Goal: Communication & Community: Answer question/provide support

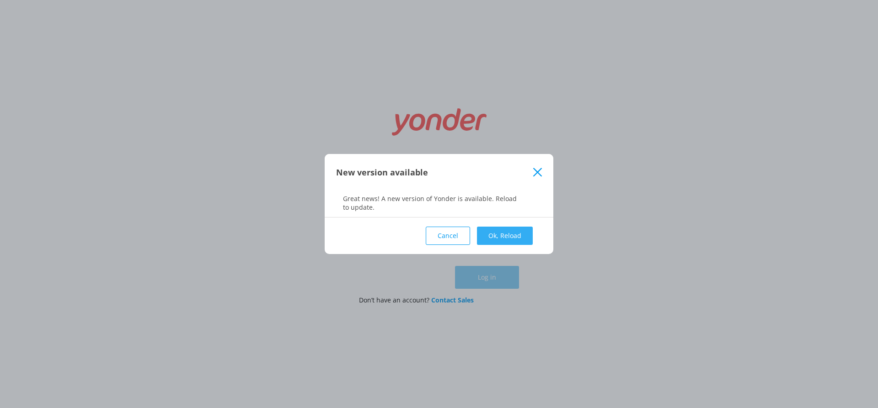
type input "[EMAIL_ADDRESS][DOMAIN_NAME]"
click at [498, 235] on button "Ok, Reload" at bounding box center [505, 236] width 56 height 18
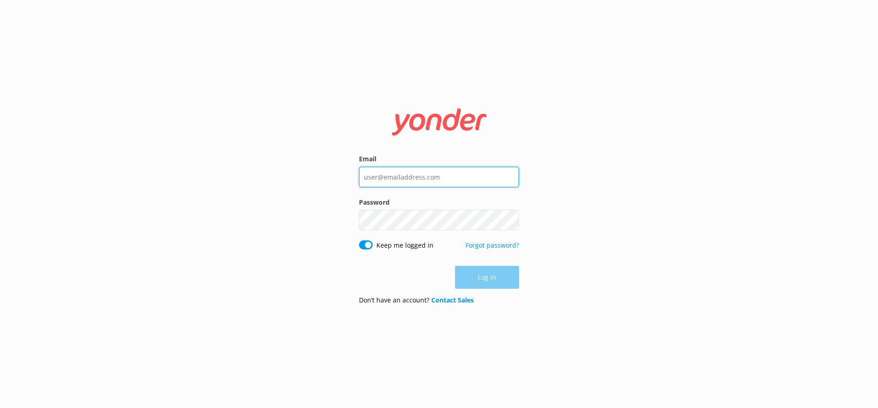
type input "[EMAIL_ADDRESS][DOMAIN_NAME]"
click at [486, 273] on div "Log in" at bounding box center [439, 277] width 160 height 23
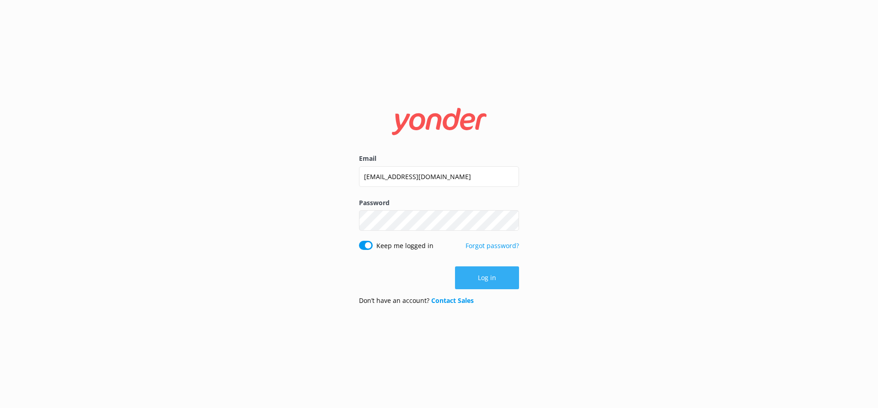
click at [484, 274] on button "Log in" at bounding box center [487, 278] width 64 height 23
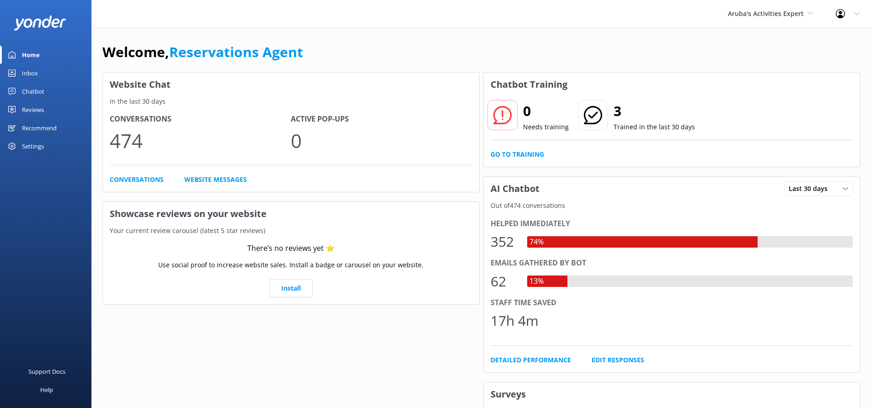
click at [38, 72] on div "Inbox" at bounding box center [30, 73] width 16 height 18
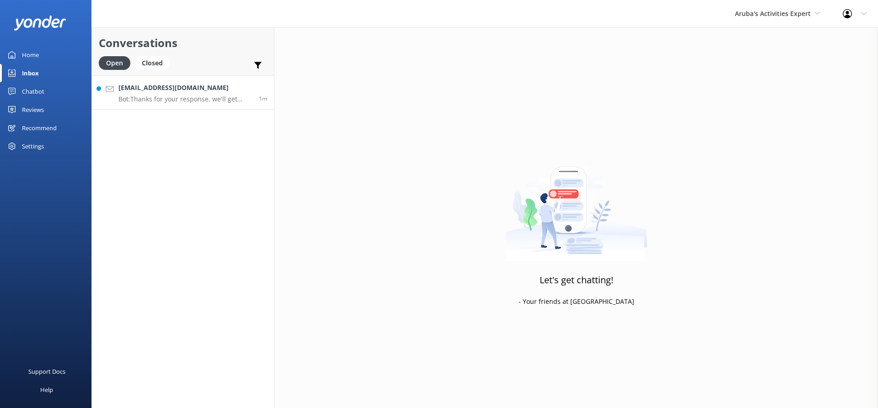
click at [129, 97] on p "Bot: Thanks for your response, we'll get back to you as soon as we can during o…" at bounding box center [185, 99] width 134 height 8
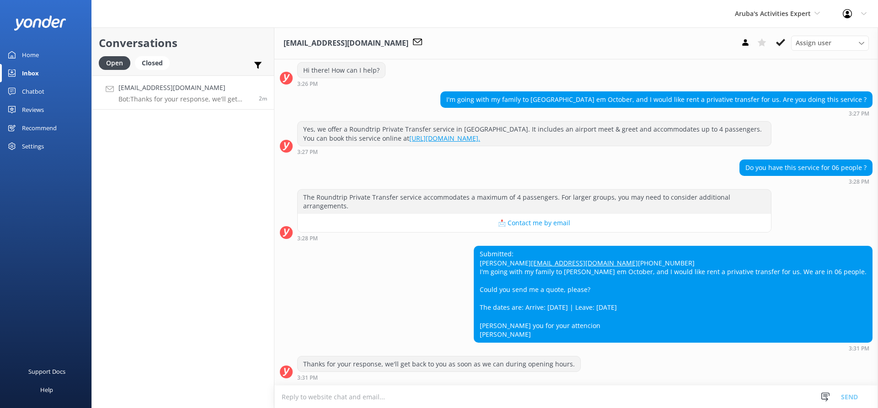
scroll to position [114, 0]
click at [783, 41] on use at bounding box center [780, 42] width 9 height 7
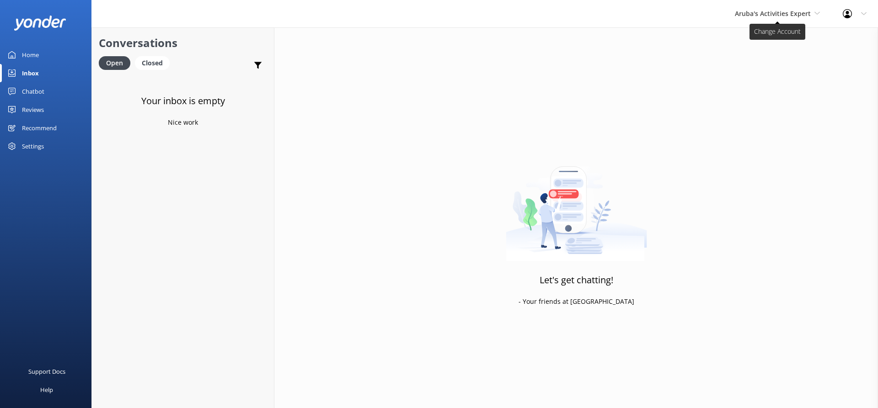
click at [809, 11] on span "Aruba's Activities Expert" at bounding box center [773, 13] width 76 height 9
click at [768, 37] on link "De Palm Island" at bounding box center [769, 38] width 91 height 22
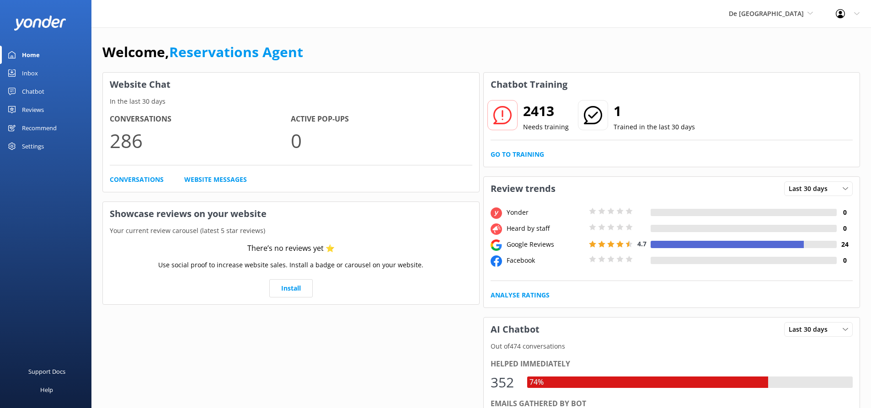
click at [31, 72] on div "Inbox" at bounding box center [30, 73] width 16 height 18
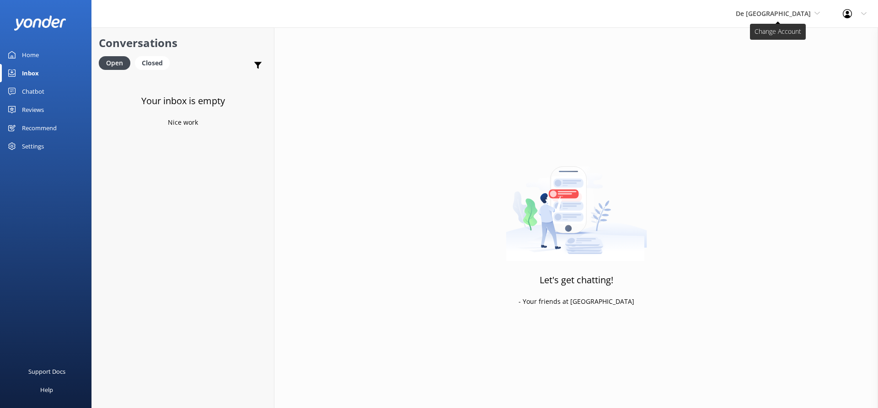
click at [808, 11] on span "De Palm Island" at bounding box center [773, 13] width 75 height 9
click at [792, 79] on link "The Captain" at bounding box center [770, 82] width 91 height 22
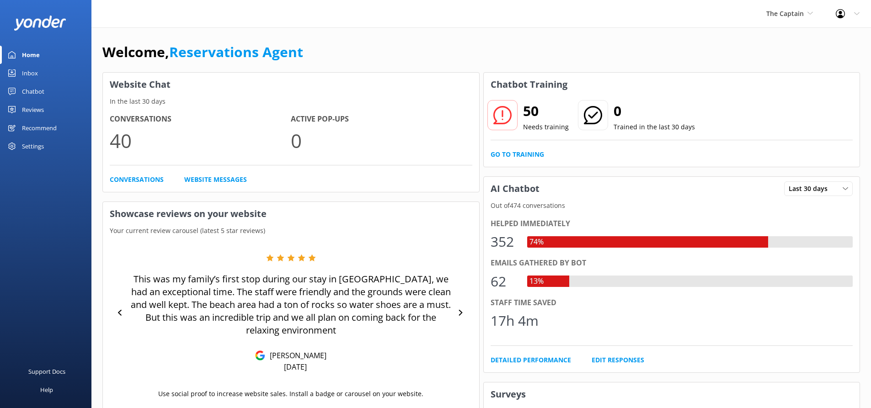
click at [33, 70] on div "Inbox" at bounding box center [30, 73] width 16 height 18
